Goal: Task Accomplishment & Management: Complete application form

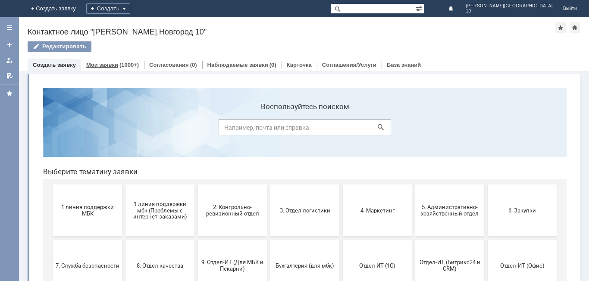
click at [119, 64] on div "(1000+)" at bounding box center [128, 65] width 19 height 6
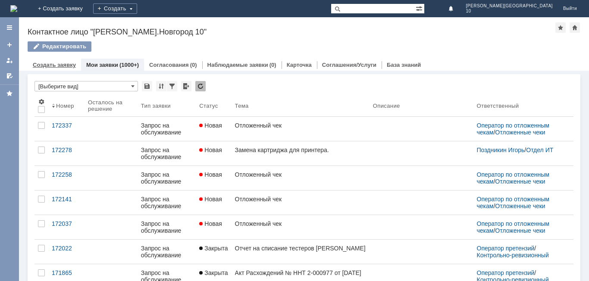
click at [62, 66] on link "Создать заявку" at bounding box center [54, 65] width 43 height 6
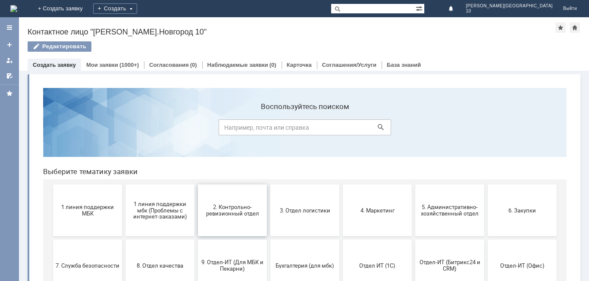
click at [240, 217] on button "2. Контрольно-ревизионный отдел" at bounding box center [232, 211] width 69 height 52
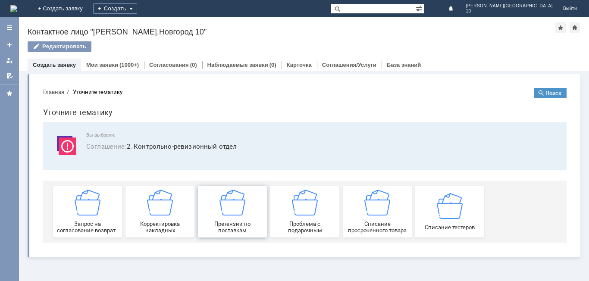
click at [235, 209] on img at bounding box center [233, 203] width 26 height 26
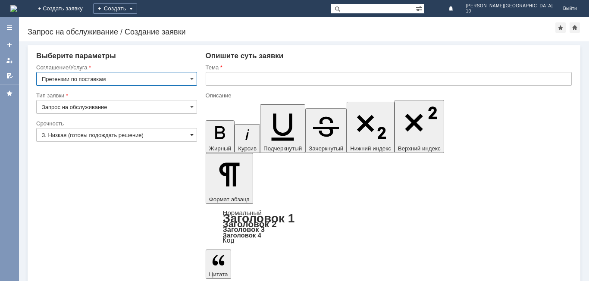
click at [191, 135] on span at bounding box center [191, 135] width 3 height 7
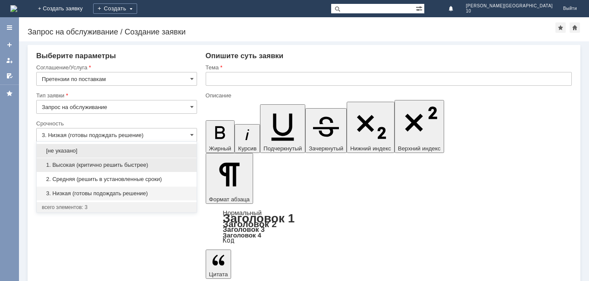
click at [112, 166] on span "1. Высокая (критично решить быстрее)" at bounding box center [117, 165] width 150 height 7
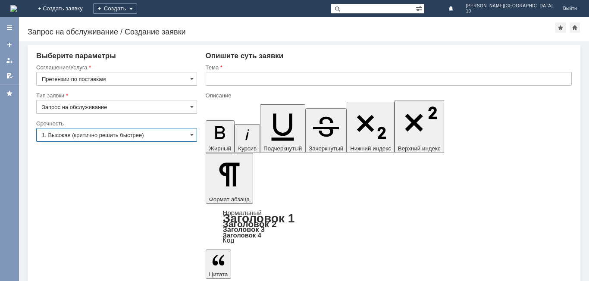
type input "1. Высокая (критично решить быстрее)"
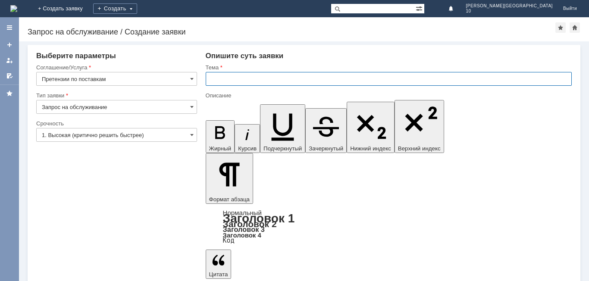
click at [220, 81] on input "text" at bounding box center [389, 79] width 366 height 14
type input "Акт расхождения № НН Т-2 000999 от [DATE]"
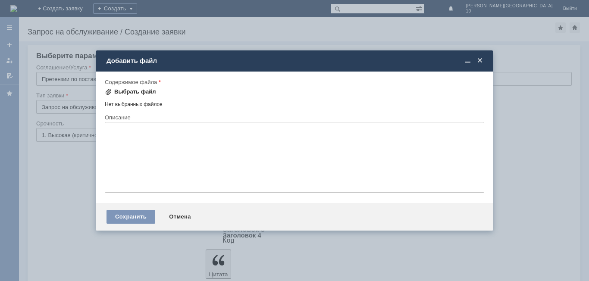
click at [116, 91] on div "Выбрать файл" at bounding box center [135, 91] width 42 height 7
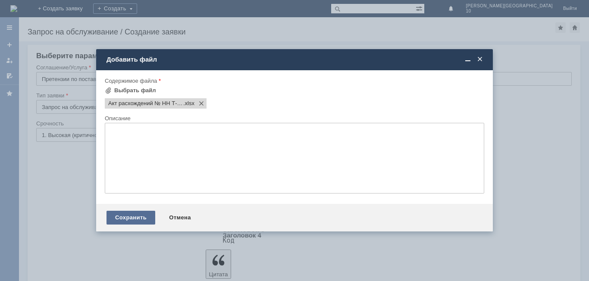
click at [128, 220] on div "Сохранить" at bounding box center [131, 218] width 49 height 14
